Goal: Task Accomplishment & Management: Manage account settings

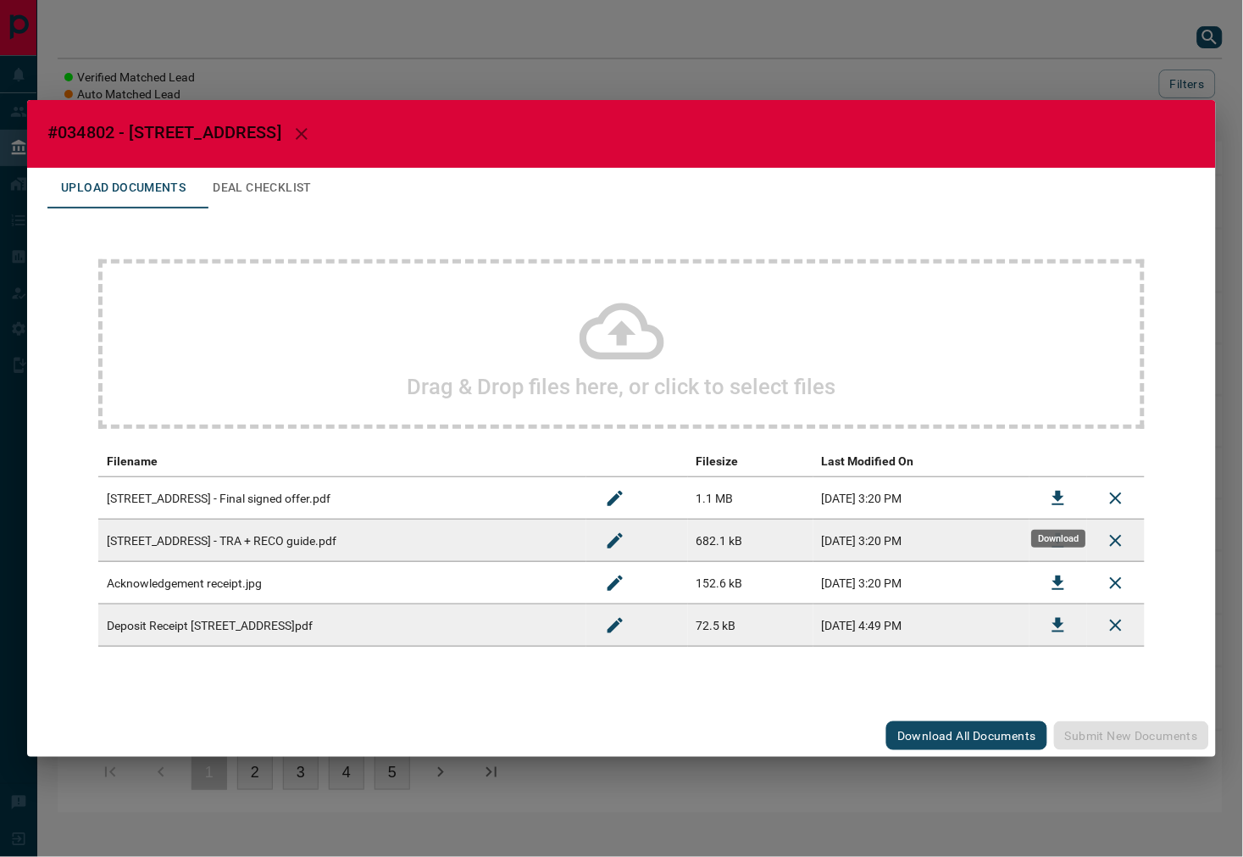
click at [1054, 489] on icon "Download" at bounding box center [1058, 498] width 20 height 20
click at [82, 128] on span "#034802 - [STREET_ADDRESS]" at bounding box center [164, 132] width 234 height 20
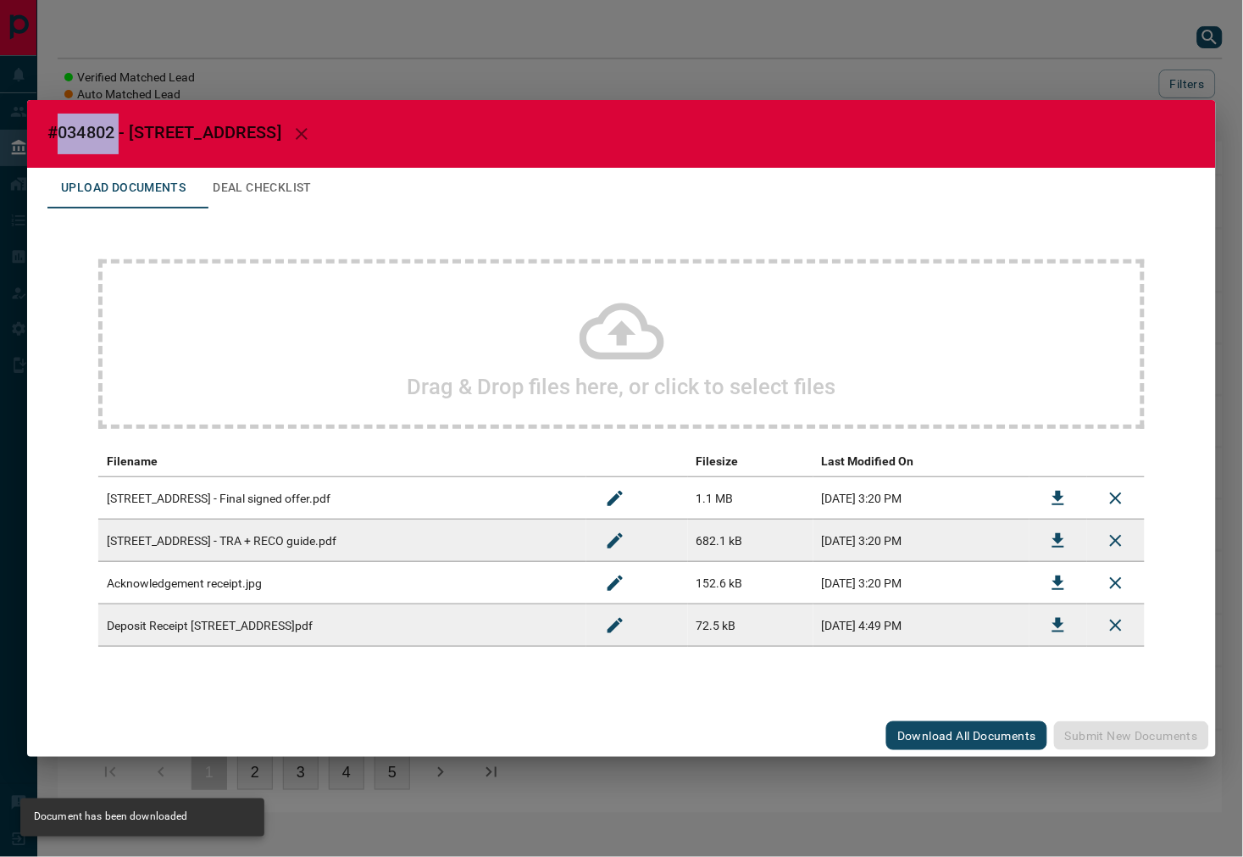
click at [82, 128] on span "#034802 - [STREET_ADDRESS]" at bounding box center [164, 132] width 234 height 20
copy span "034802"
click at [1049, 495] on icon "Download" at bounding box center [1058, 498] width 20 height 20
click at [1063, 622] on icon "Download" at bounding box center [1059, 625] width 12 height 14
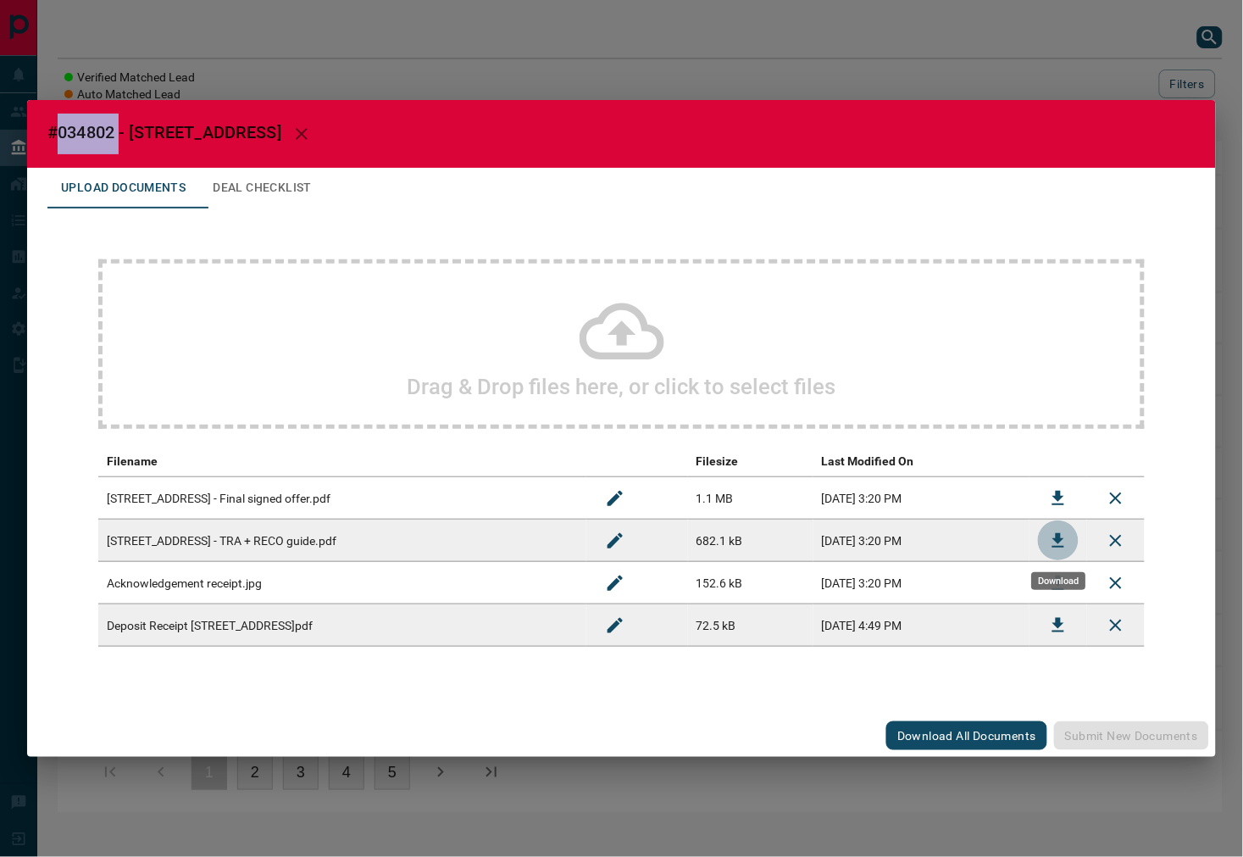
click at [1048, 540] on button "Download" at bounding box center [1058, 540] width 41 height 41
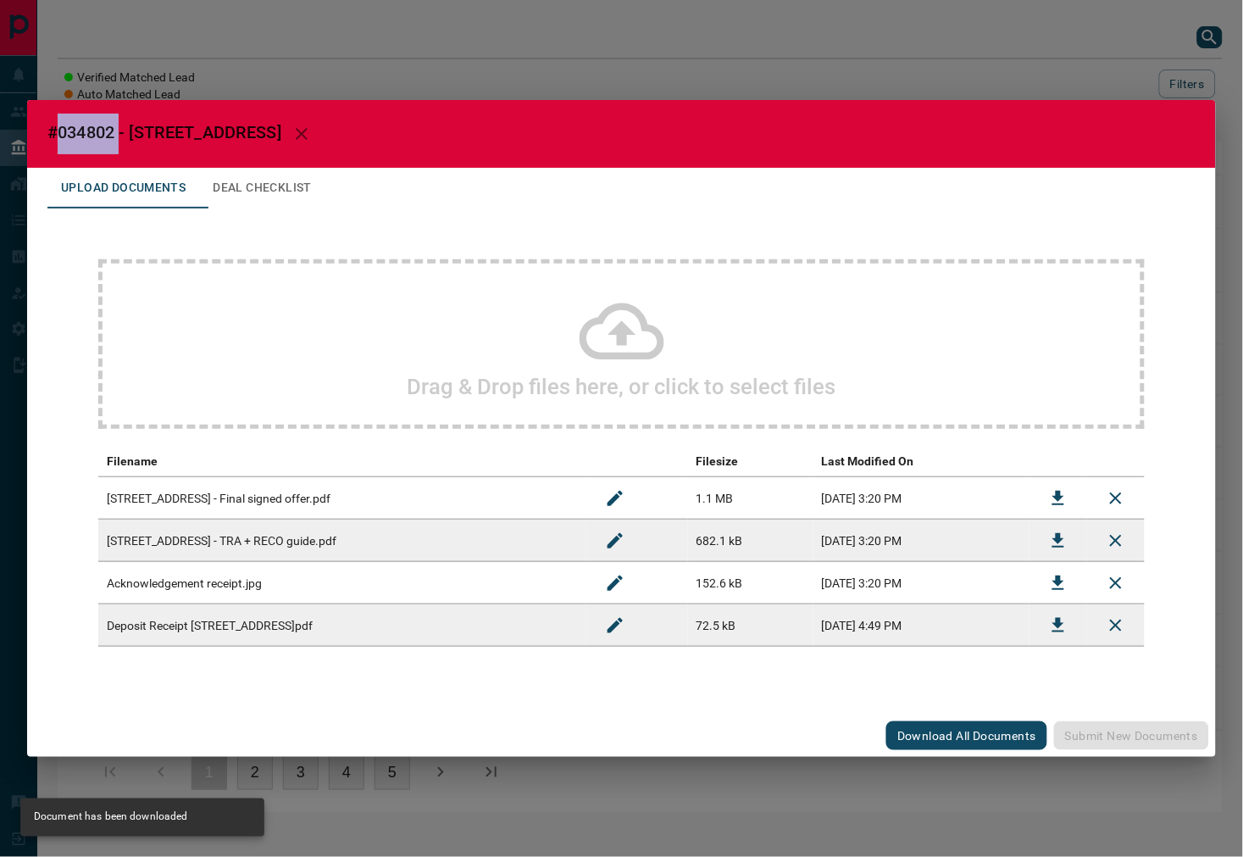
click at [297, 180] on button "Deal Checklist" at bounding box center [262, 188] width 126 height 41
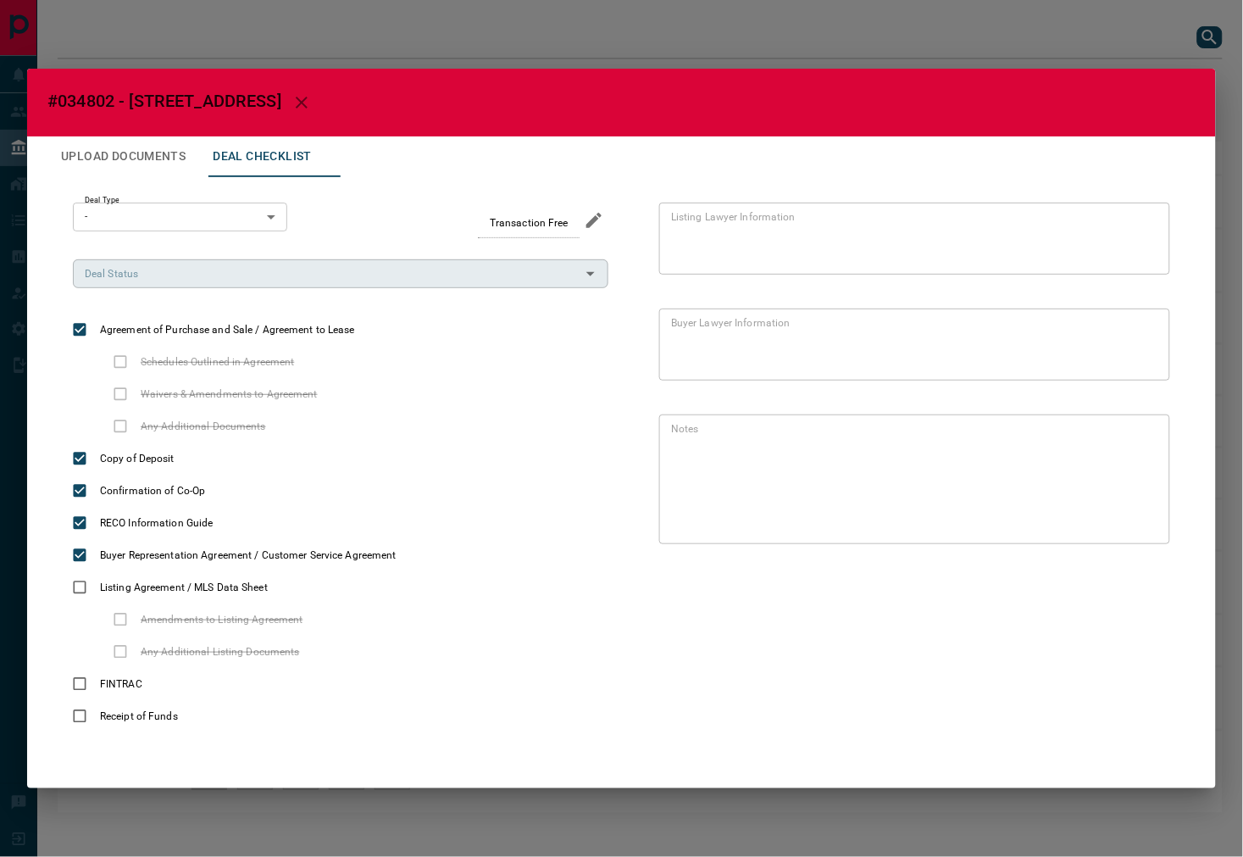
click at [168, 275] on input "Deal Status" at bounding box center [326, 273] width 497 height 19
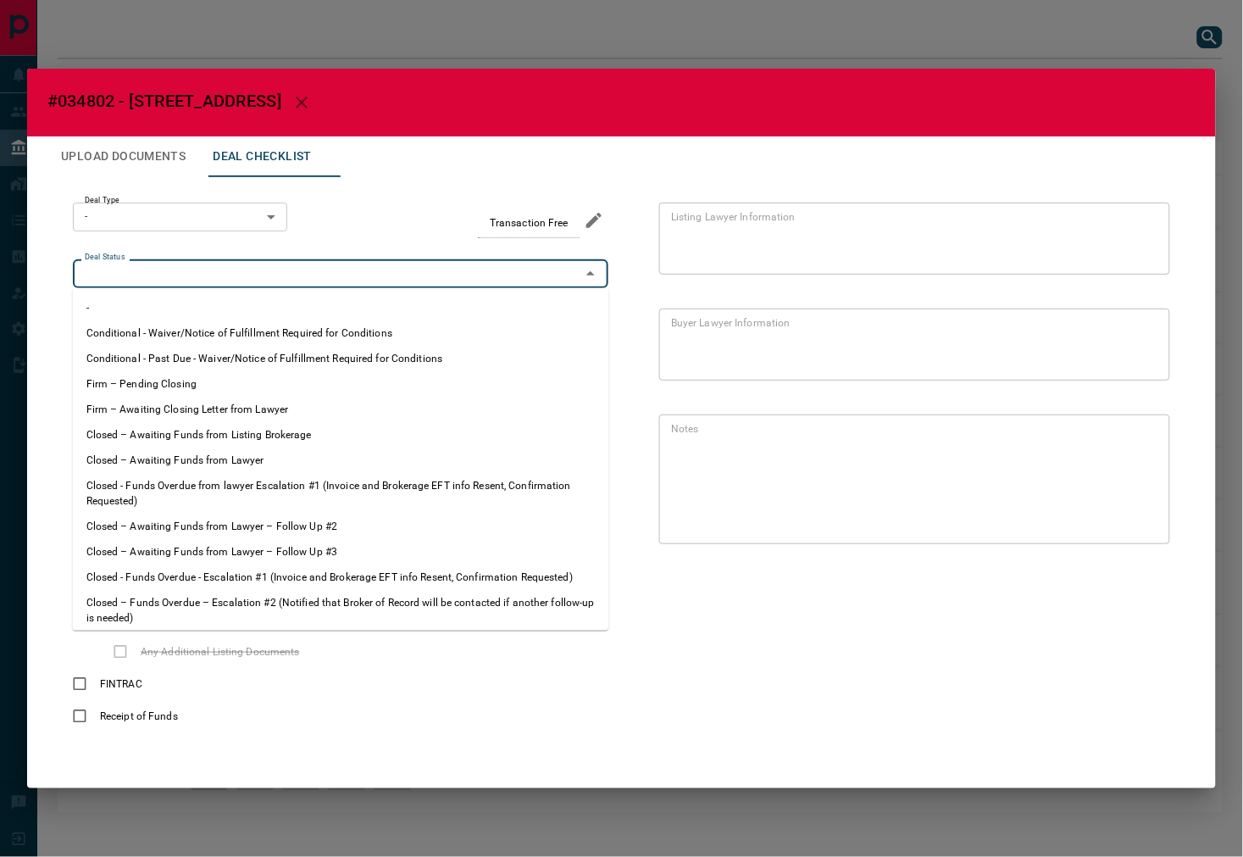
click at [176, 378] on li "Firm – Pending Closing" at bounding box center [341, 383] width 536 height 25
type input "**********"
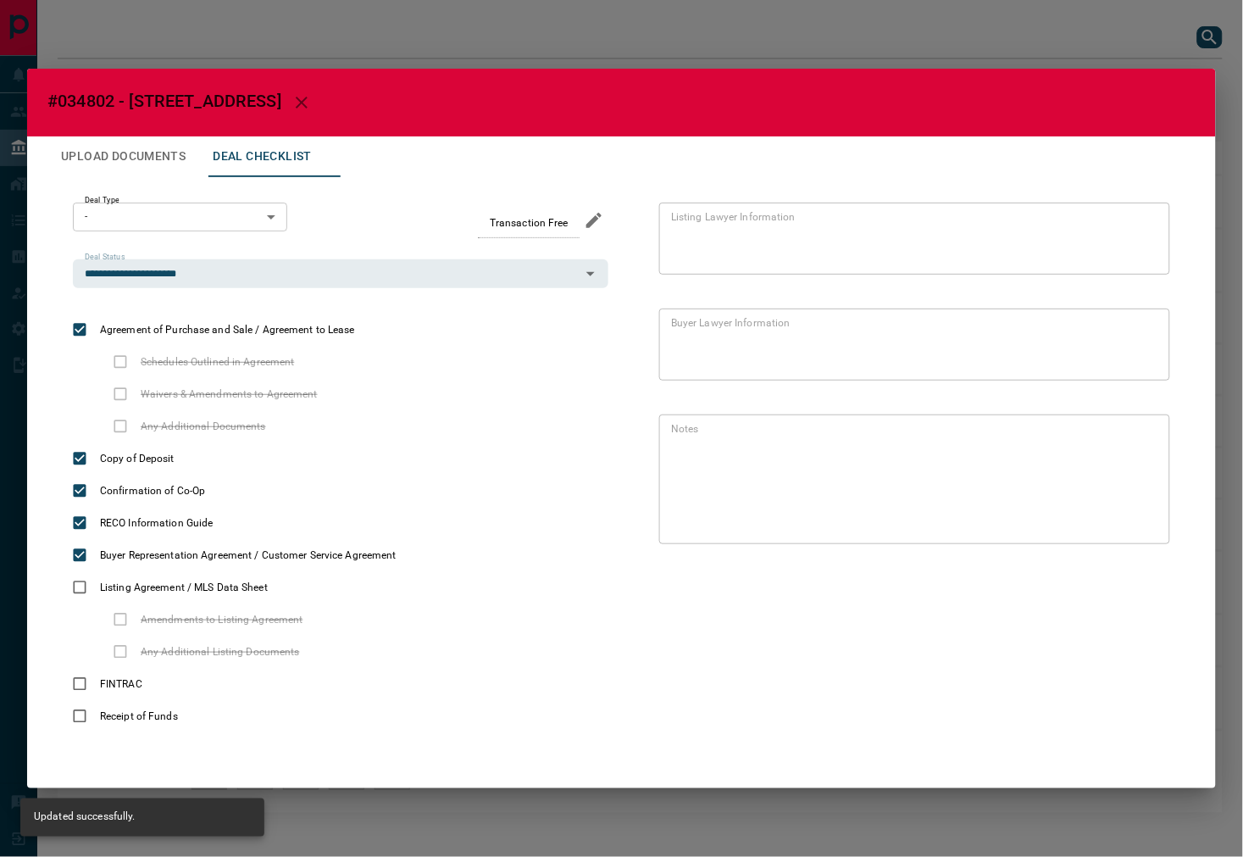
click at [201, 222] on body "Lead Transfers Leads Deals Listings Campaigns Quota Rules Agent Quotas Admin Mo…" at bounding box center [621, 415] width 1243 height 830
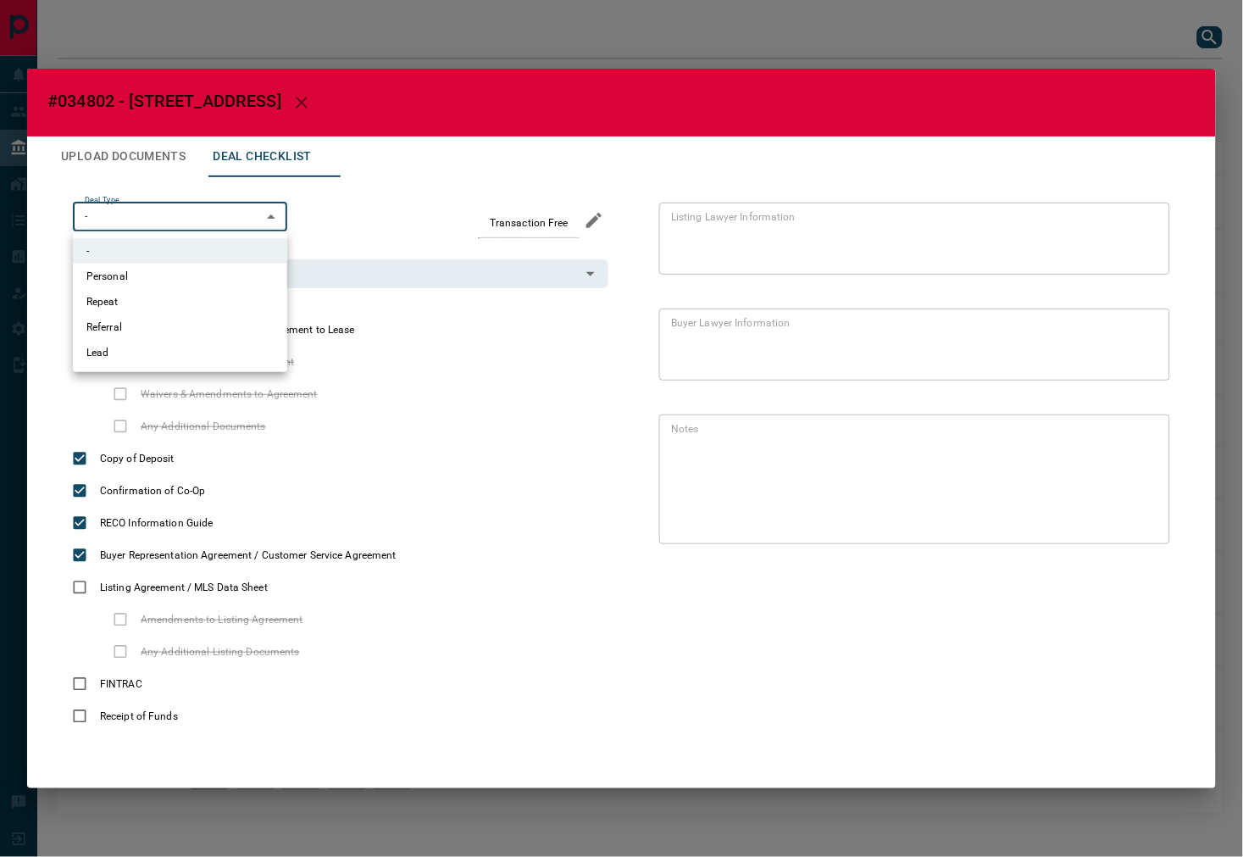
click at [192, 365] on ul "- Personal Repeat Referral Lead" at bounding box center [180, 301] width 214 height 141
click at [162, 351] on li "Lead" at bounding box center [180, 352] width 214 height 25
type input "*"
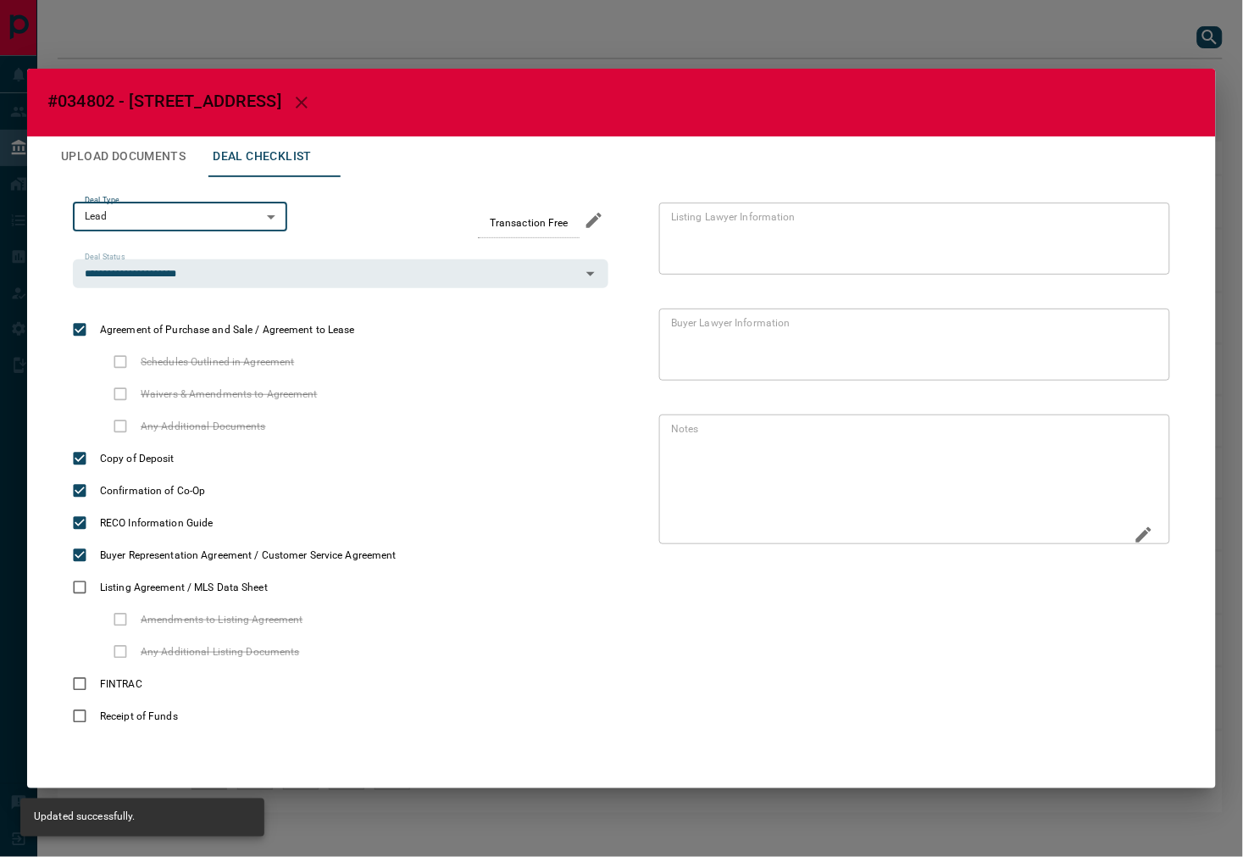
click at [1138, 531] on icon "Edit" at bounding box center [1144, 535] width 20 height 20
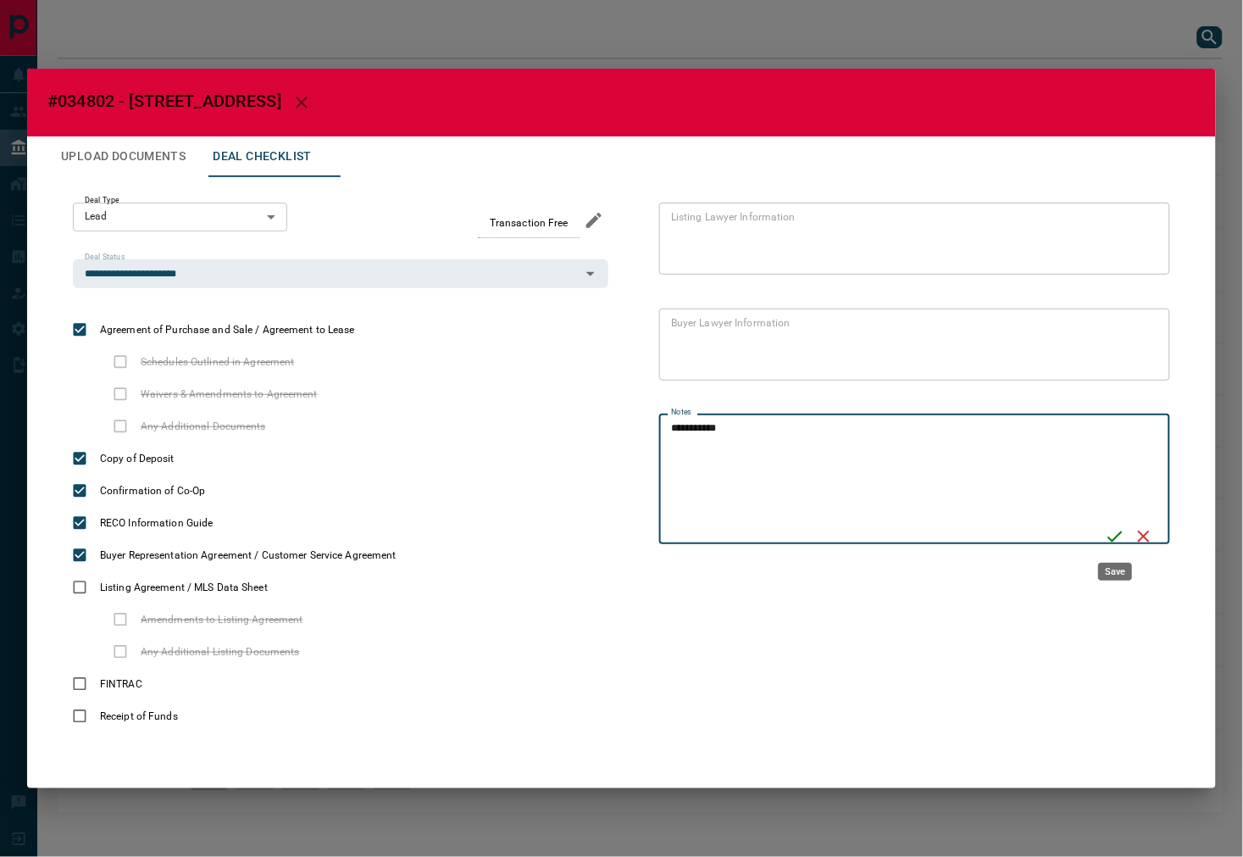
type textarea "**********"
click at [1113, 537] on icon "Save" at bounding box center [1115, 536] width 20 height 20
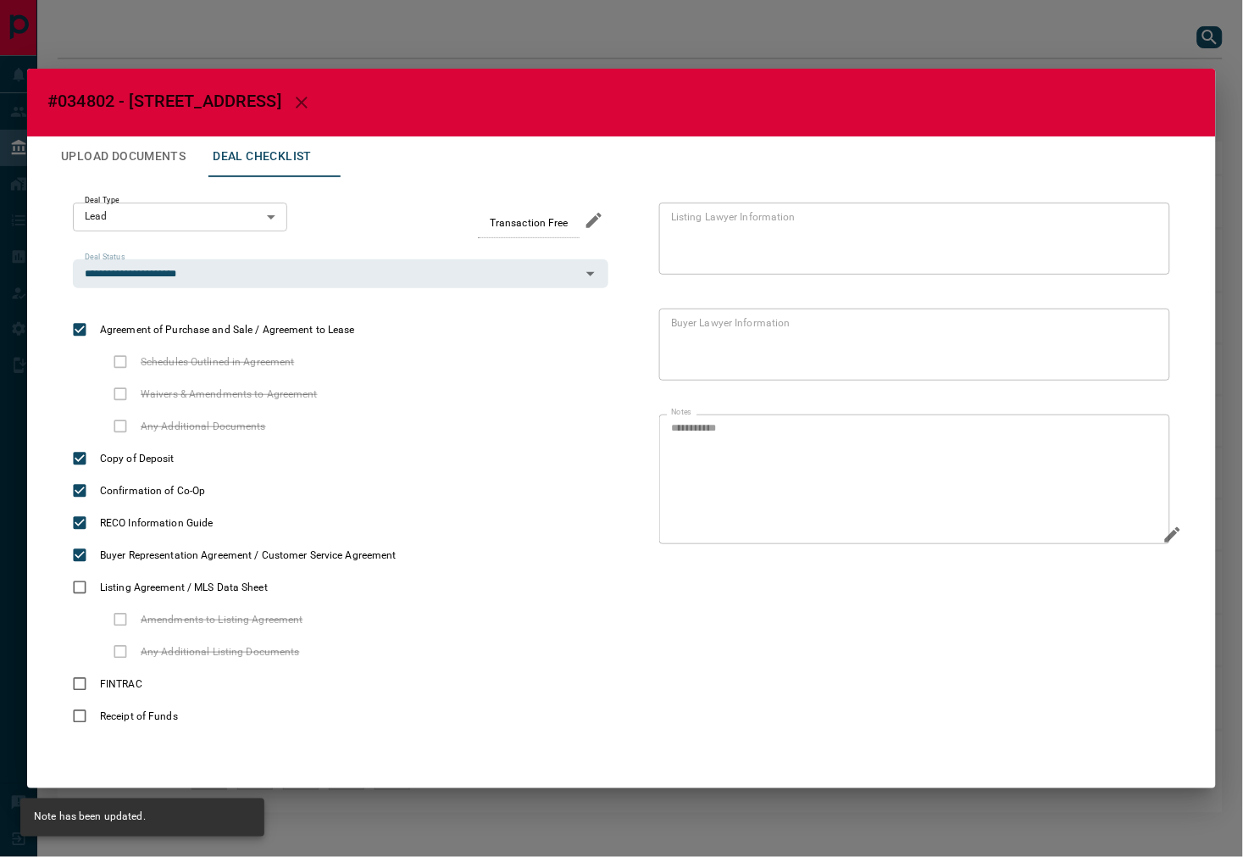
click at [117, 147] on button "Upload Documents" at bounding box center [123, 156] width 152 height 41
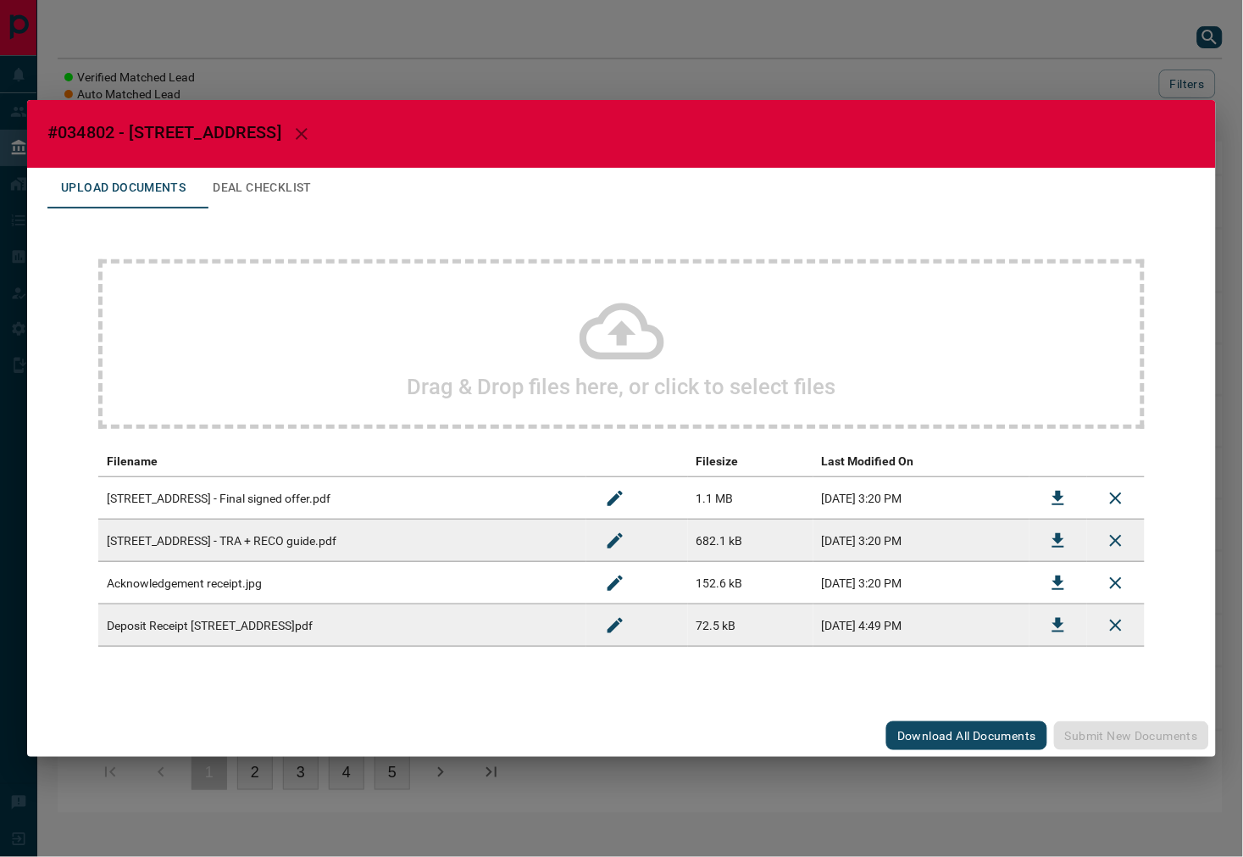
click at [527, 386] on h2 "Drag & Drop files here, or click to select files" at bounding box center [622, 386] width 429 height 25
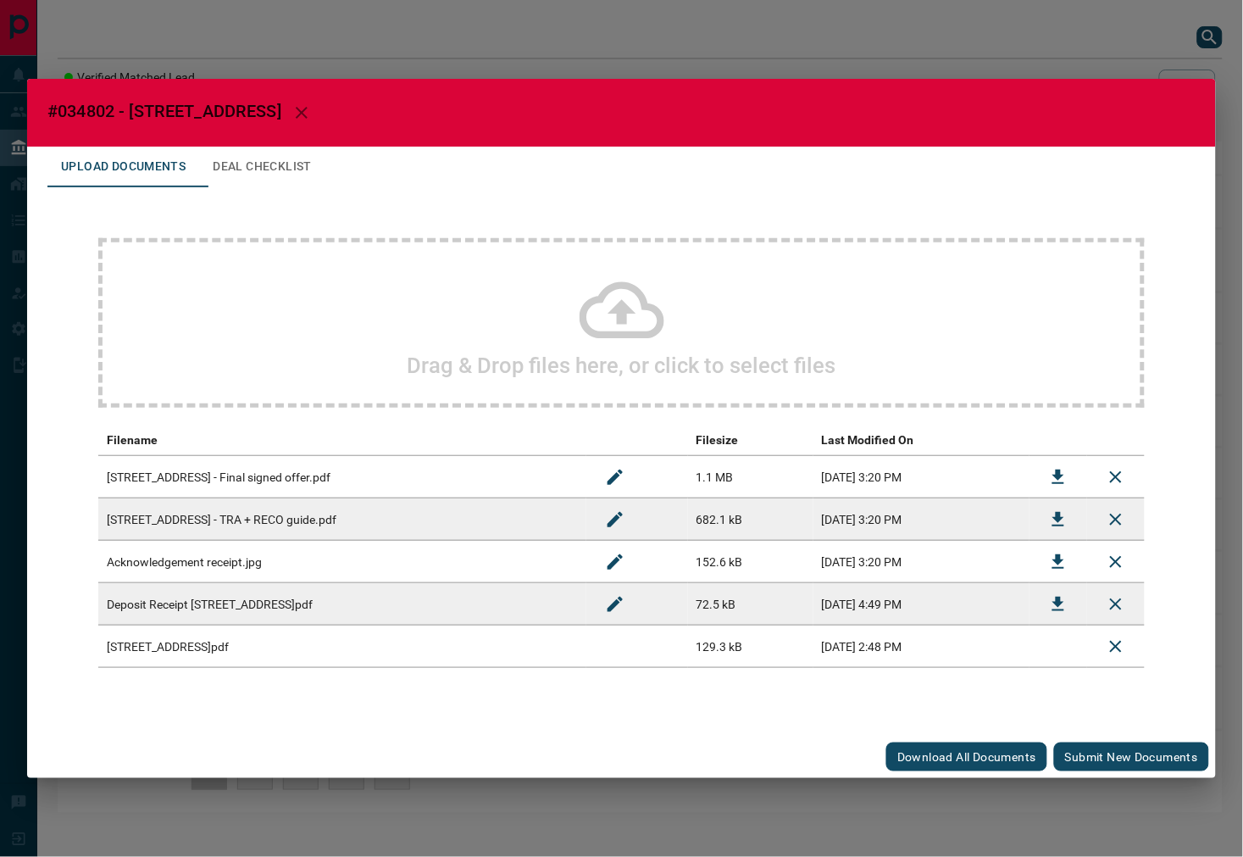
click at [1104, 759] on button "Submit new documents" at bounding box center [1131, 756] width 155 height 29
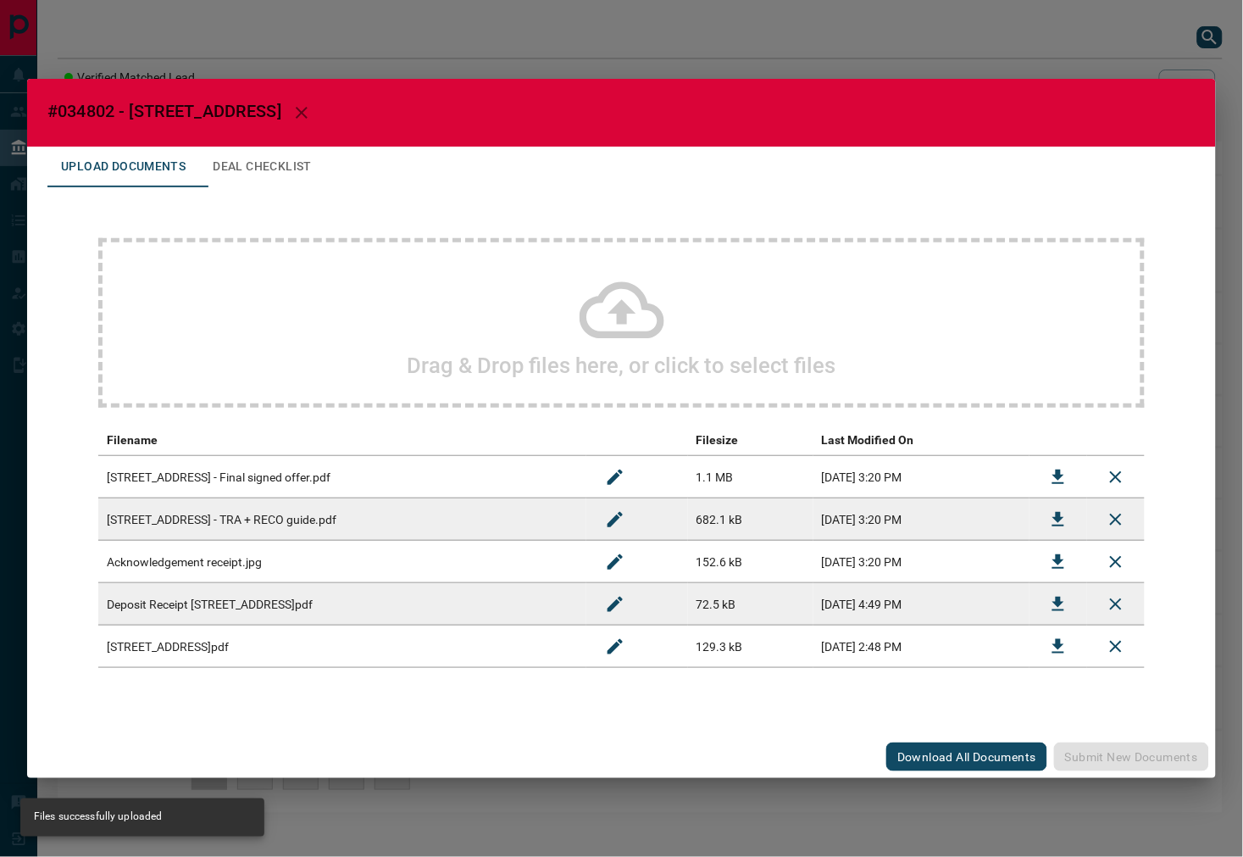
click at [302, 176] on button "Deal Checklist" at bounding box center [262, 167] width 126 height 41
